Goal: Ask a question

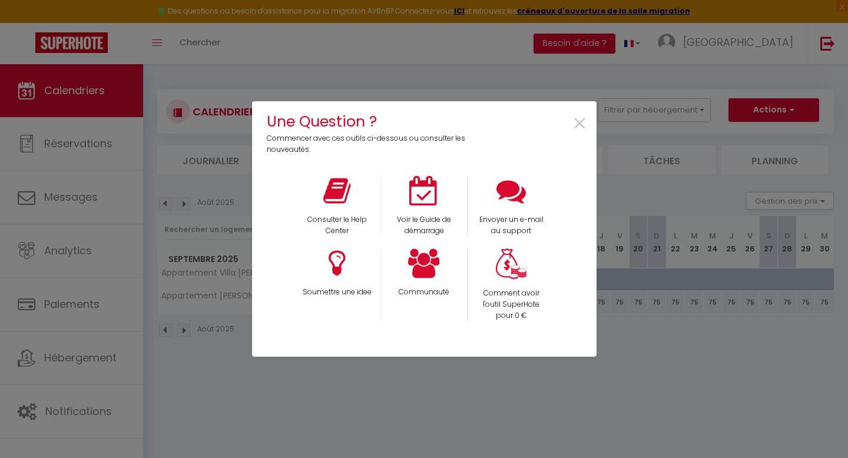
click at [420, 209] on div "Voir le Guide de démarrage" at bounding box center [424, 206] width 87 height 61
click at [429, 211] on div "Voir le Guide de démarrage" at bounding box center [424, 206] width 87 height 61
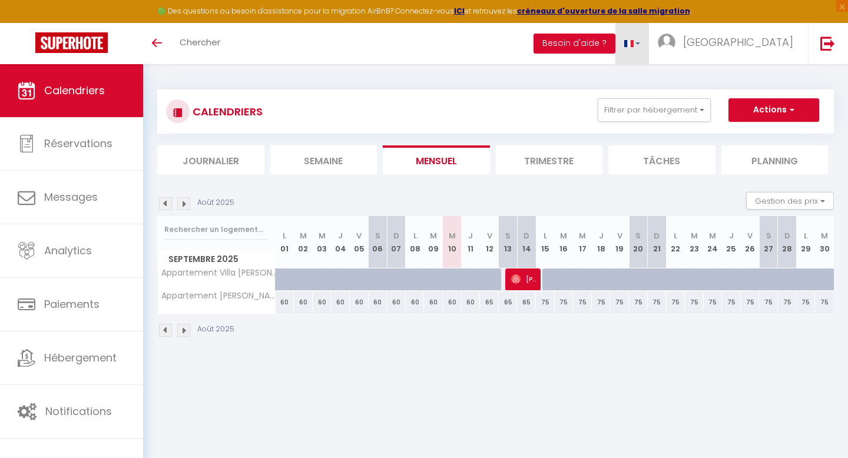
click at [650, 39] on link at bounding box center [633, 43] width 34 height 41
click at [616, 40] on button "Besoin d'aide ?" at bounding box center [575, 44] width 82 height 20
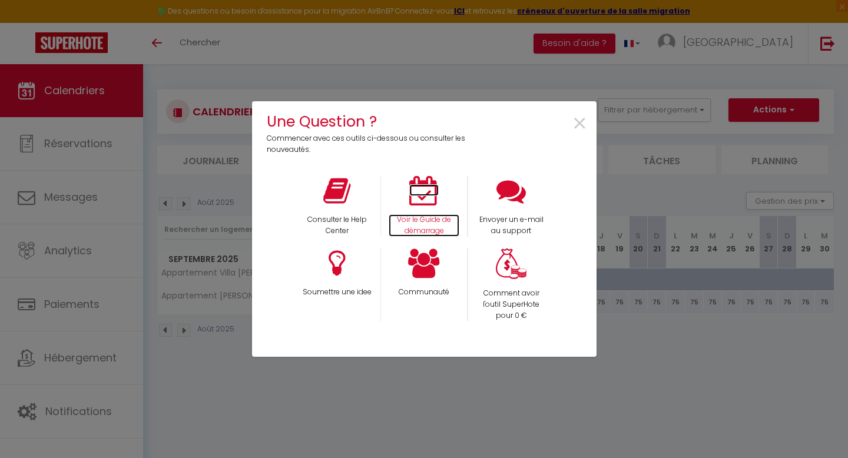
click at [422, 198] on icon at bounding box center [423, 190] width 29 height 29
